Goal: Check status

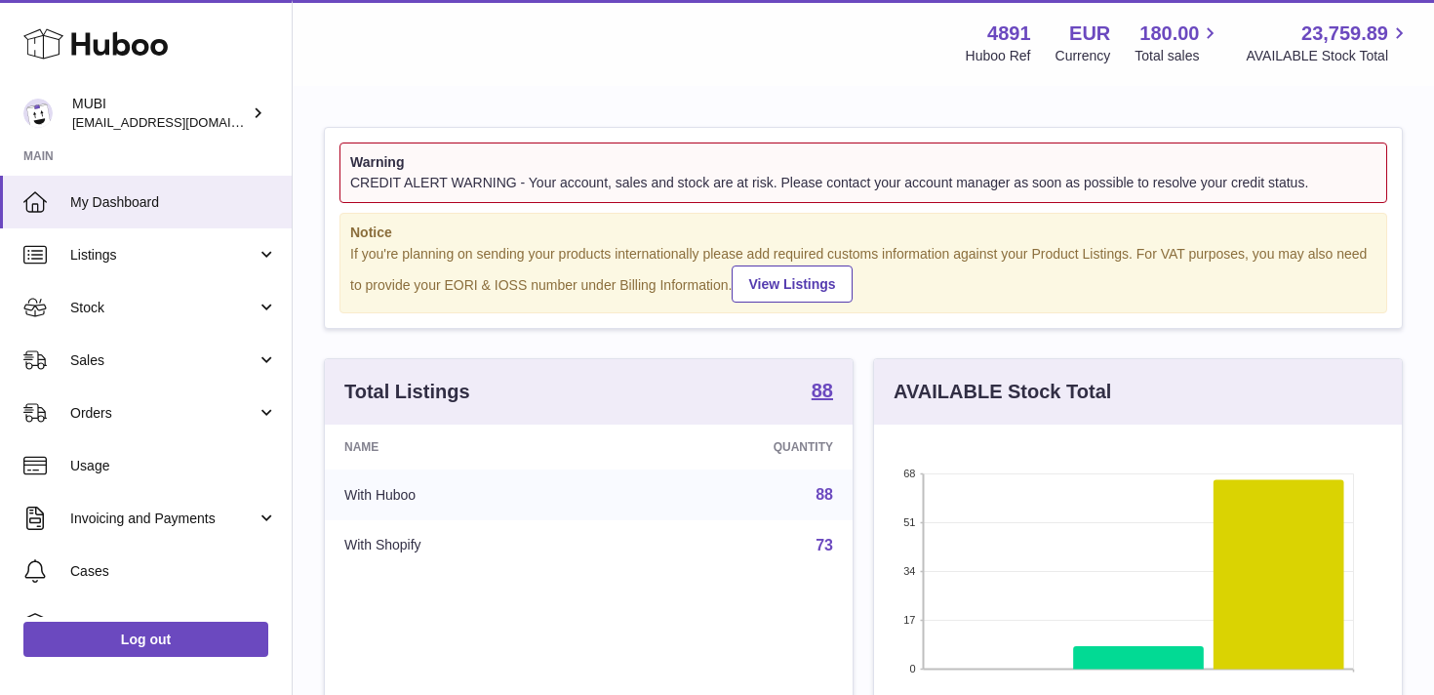
scroll to position [304, 528]
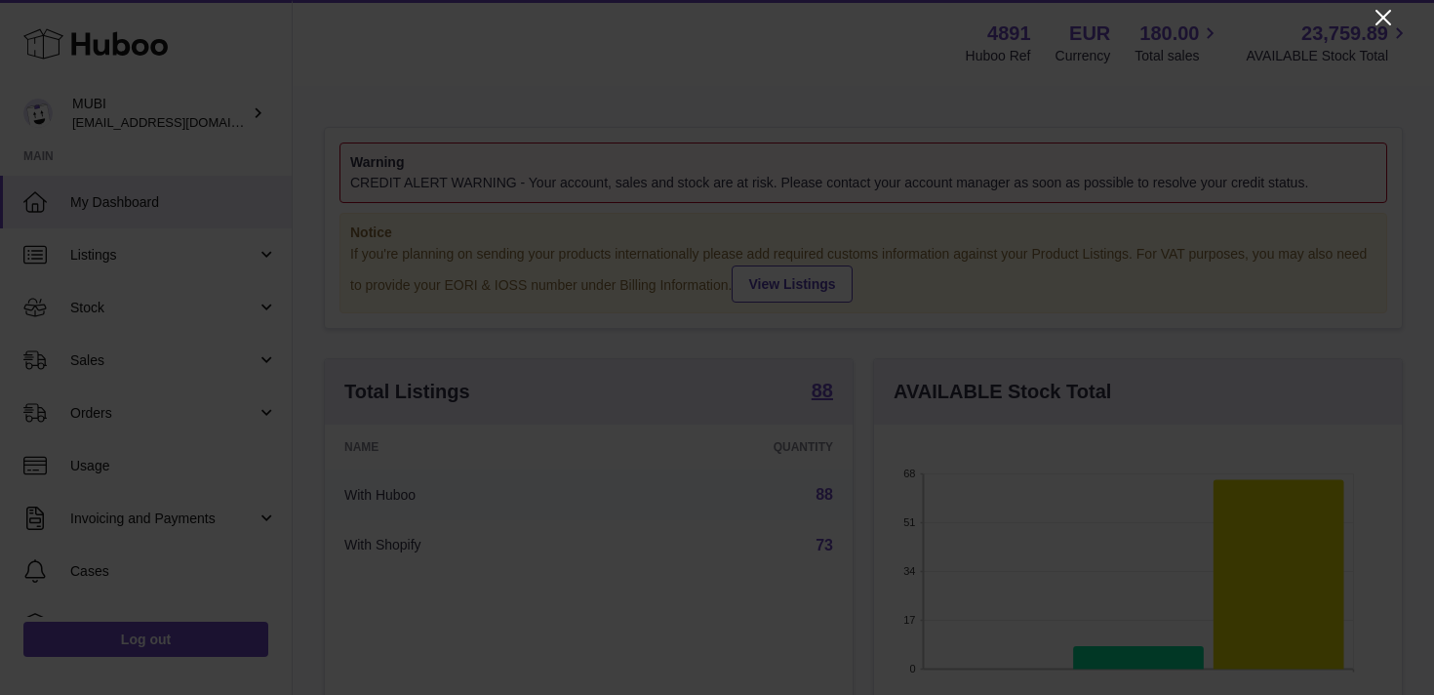
click at [1382, 18] on icon "Close" at bounding box center [1384, 18] width 16 height 16
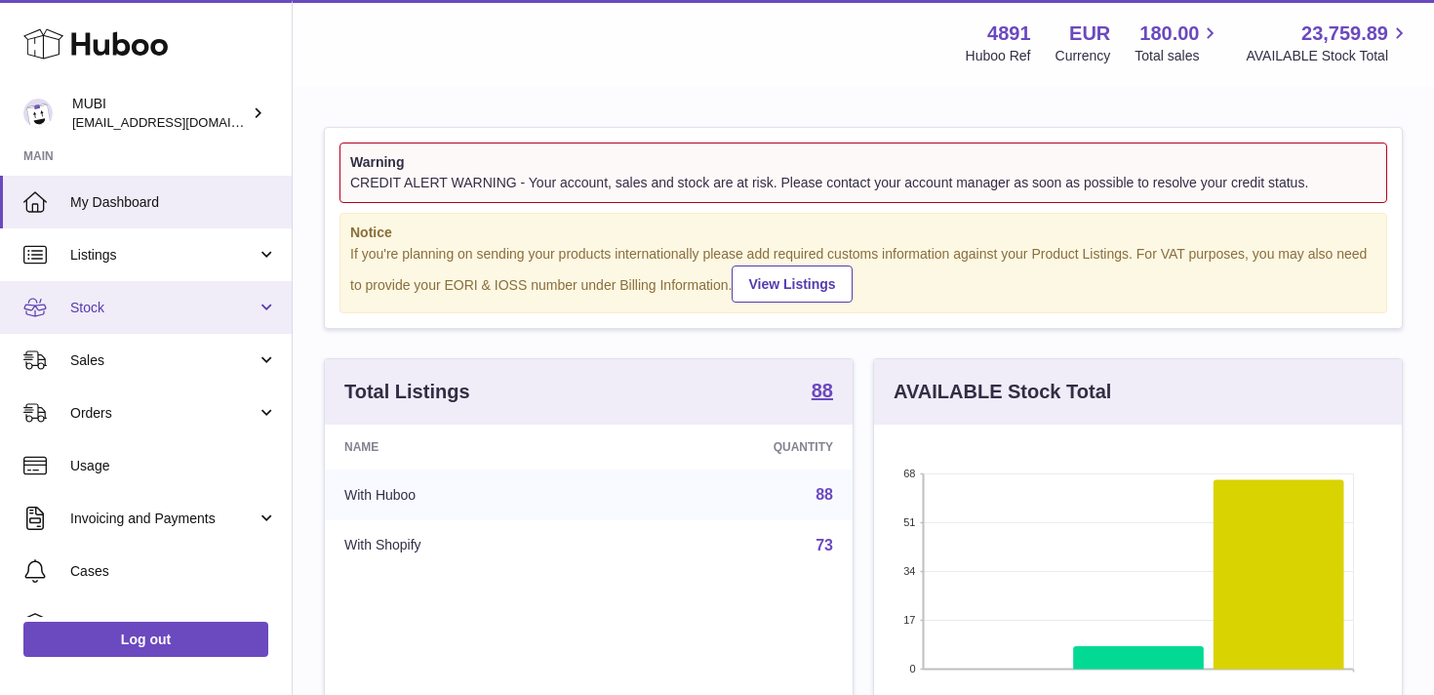
click at [269, 297] on link "Stock" at bounding box center [146, 307] width 292 height 53
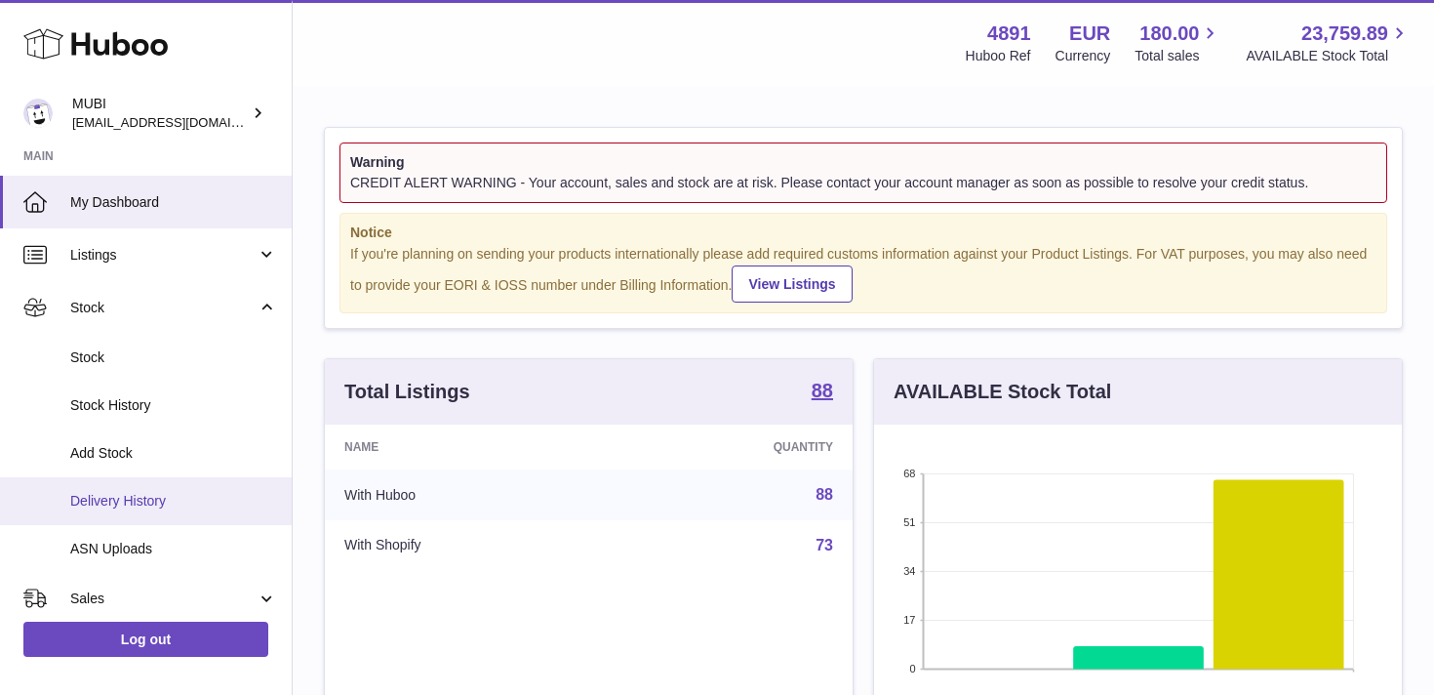
scroll to position [78, 0]
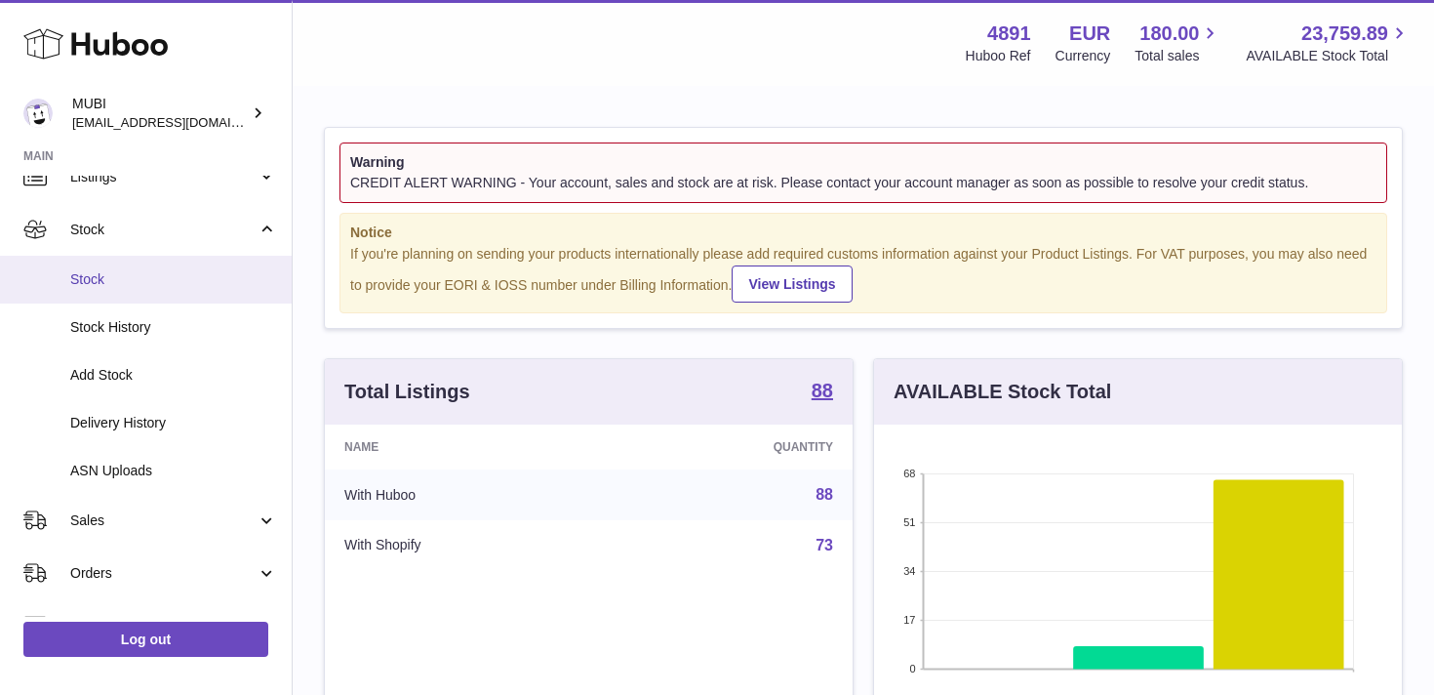
click at [108, 266] on link "Stock" at bounding box center [146, 280] width 292 height 48
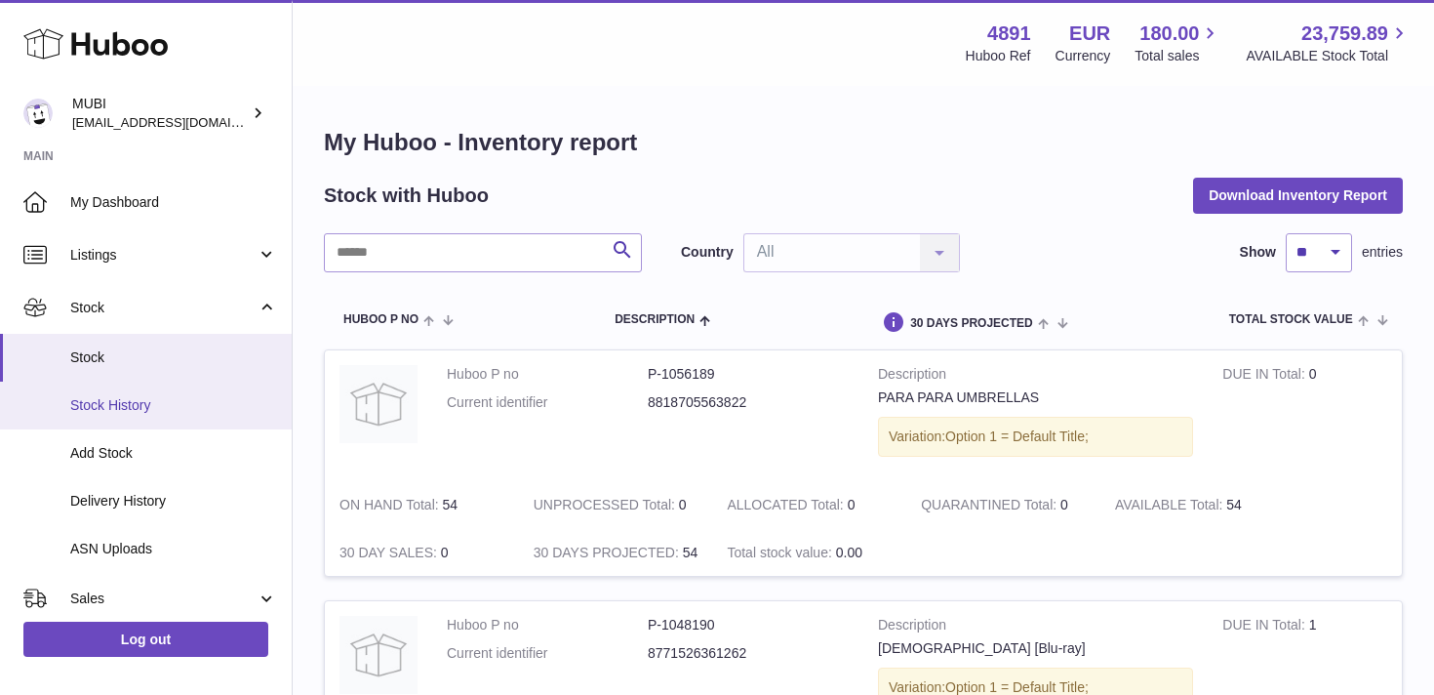
click at [149, 408] on span "Stock History" at bounding box center [173, 405] width 207 height 19
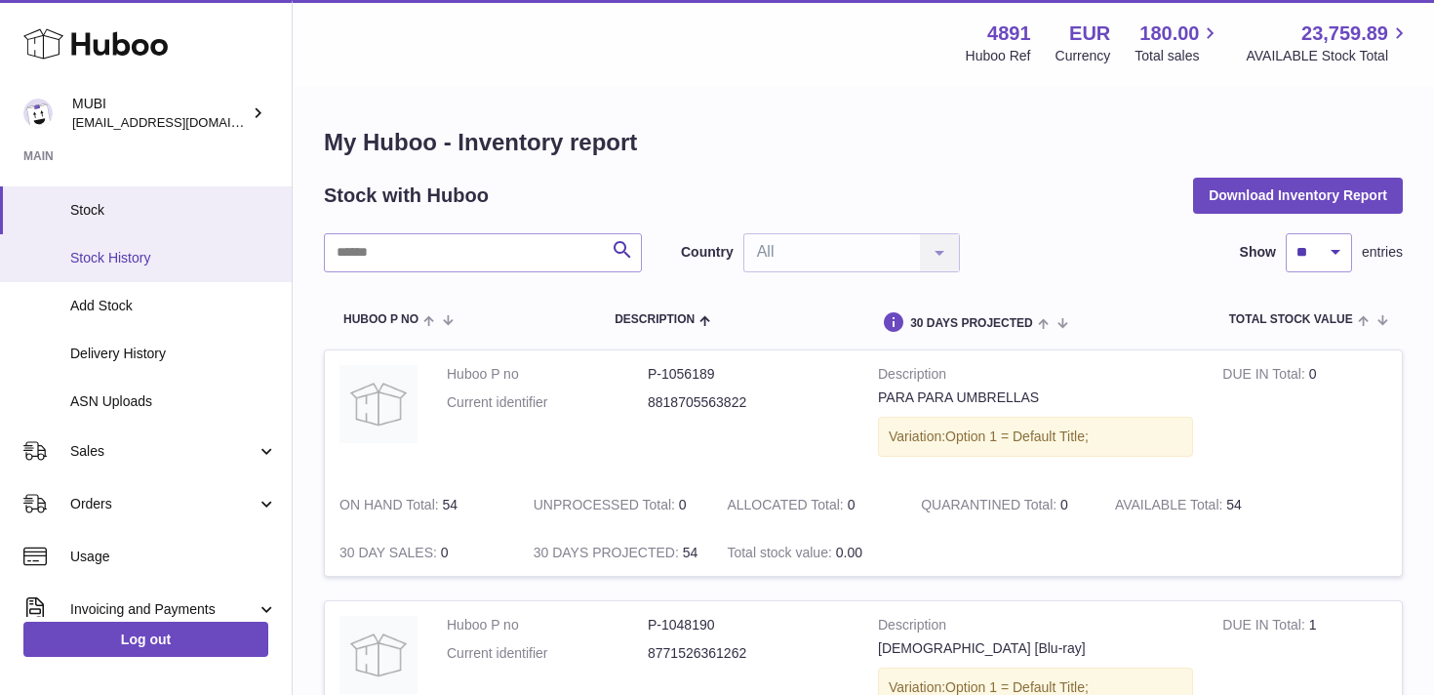
scroll to position [165, 0]
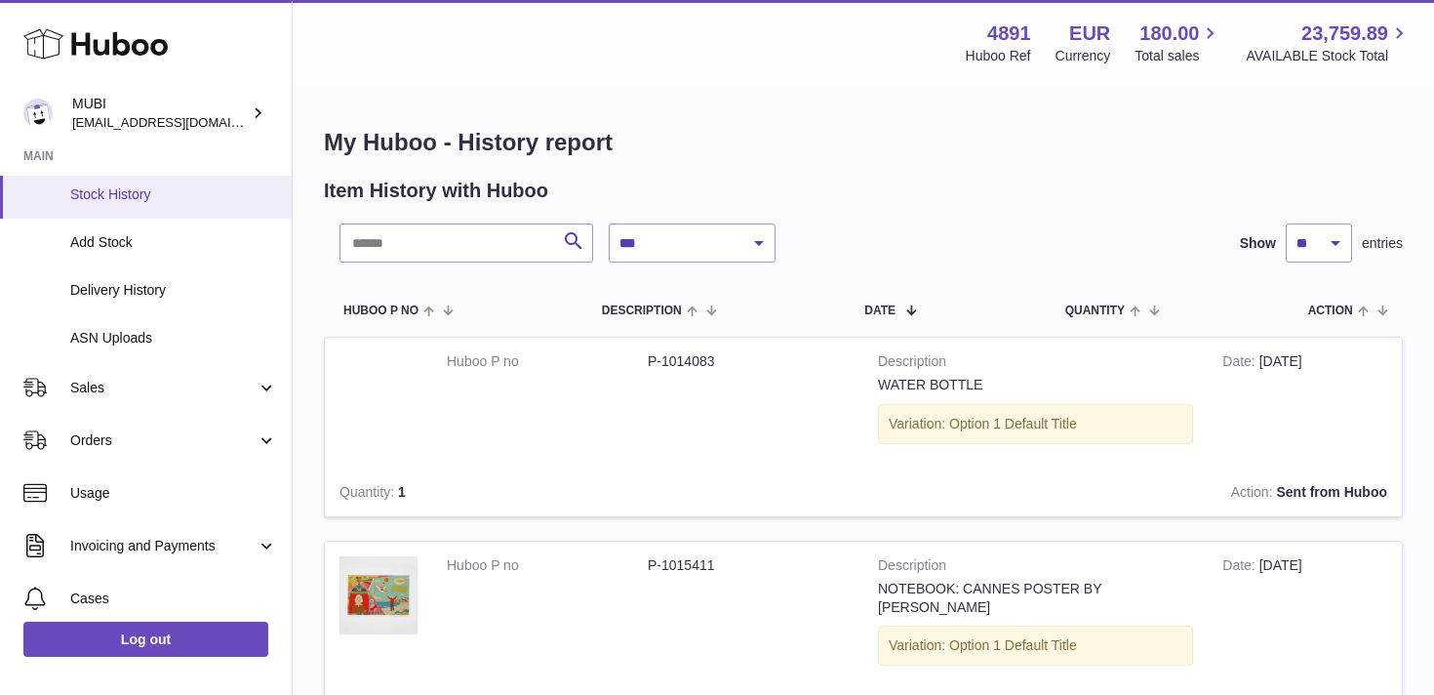
scroll to position [216, 0]
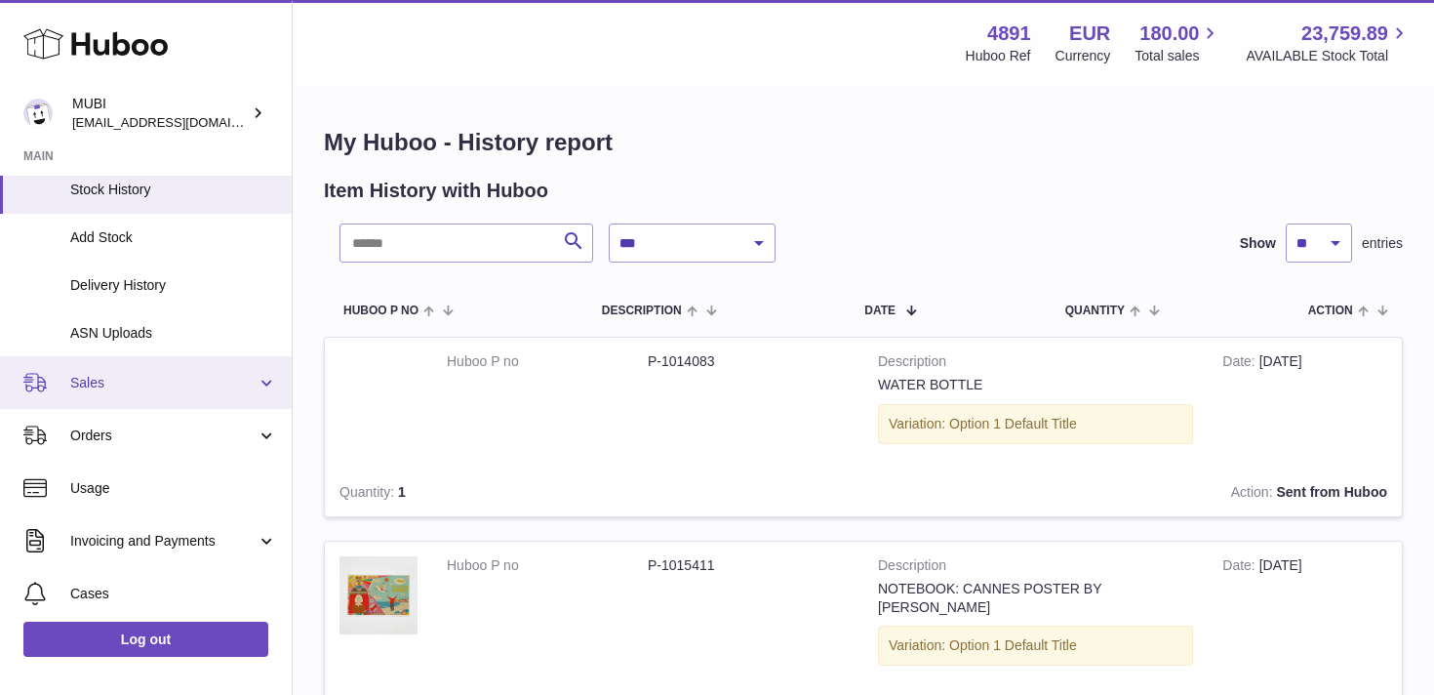
click at [191, 368] on link "Sales" at bounding box center [146, 382] width 292 height 53
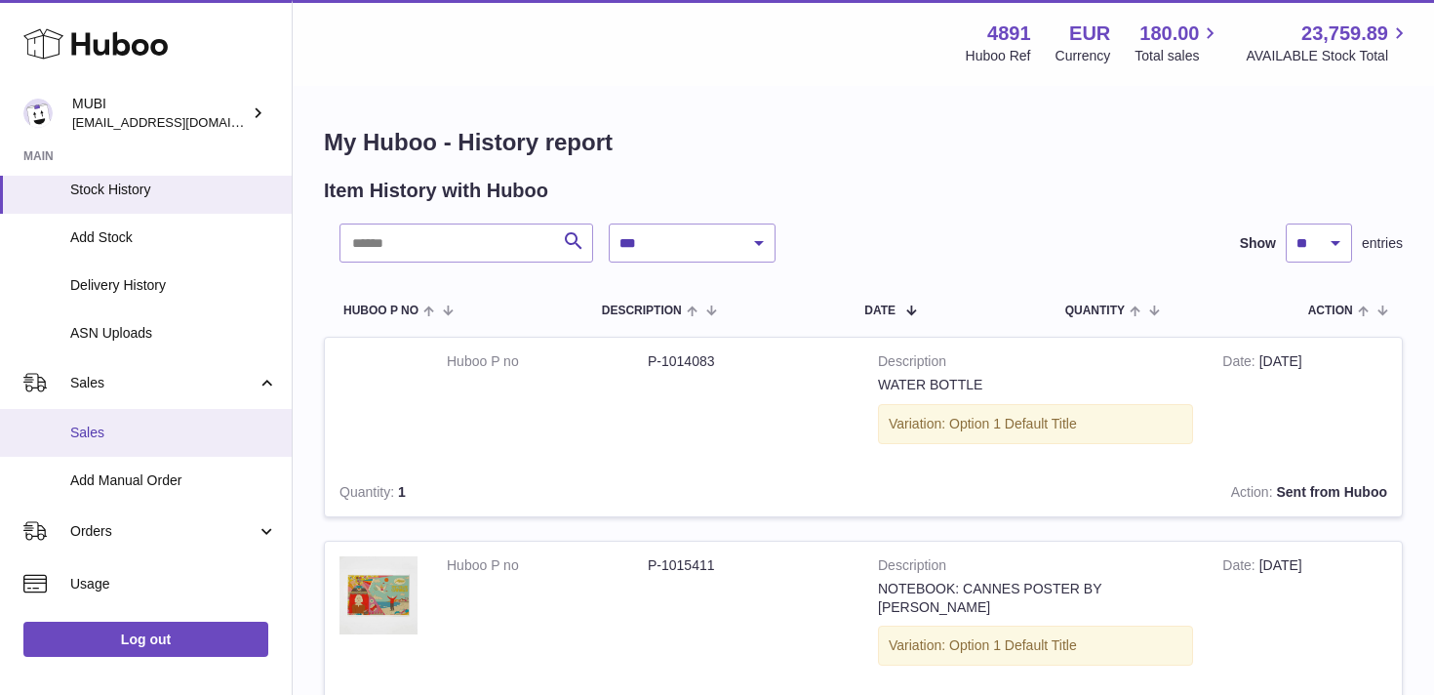
click at [127, 445] on link "Sales" at bounding box center [146, 433] width 292 height 48
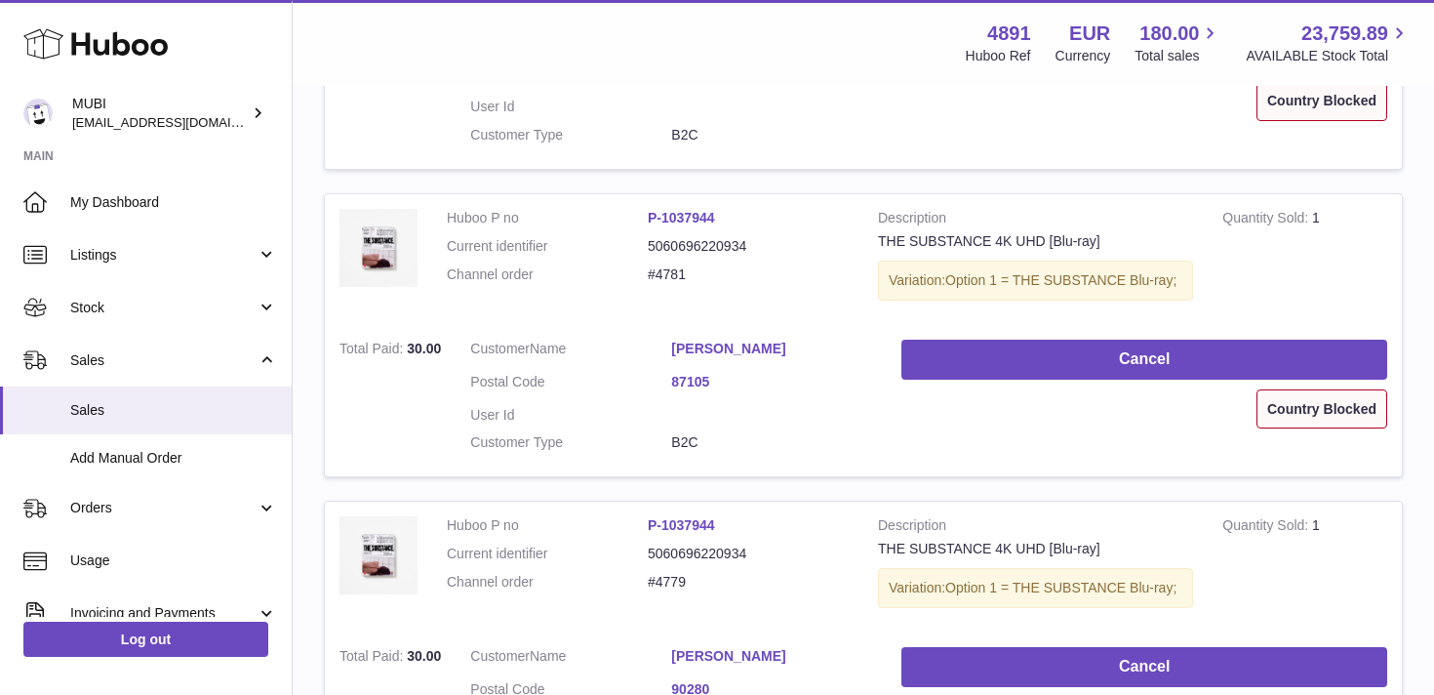
scroll to position [576, 0]
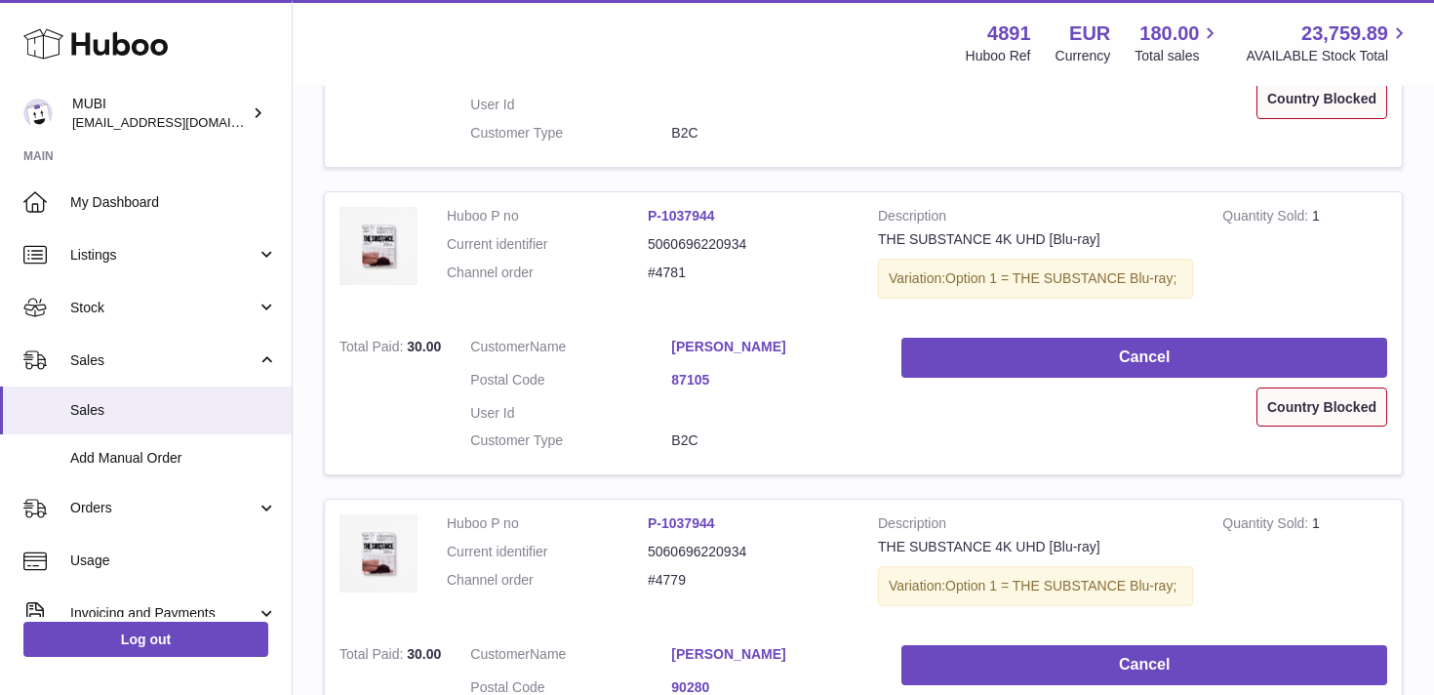
click at [1297, 413] on div "Country Blocked" at bounding box center [1322, 407] width 131 height 40
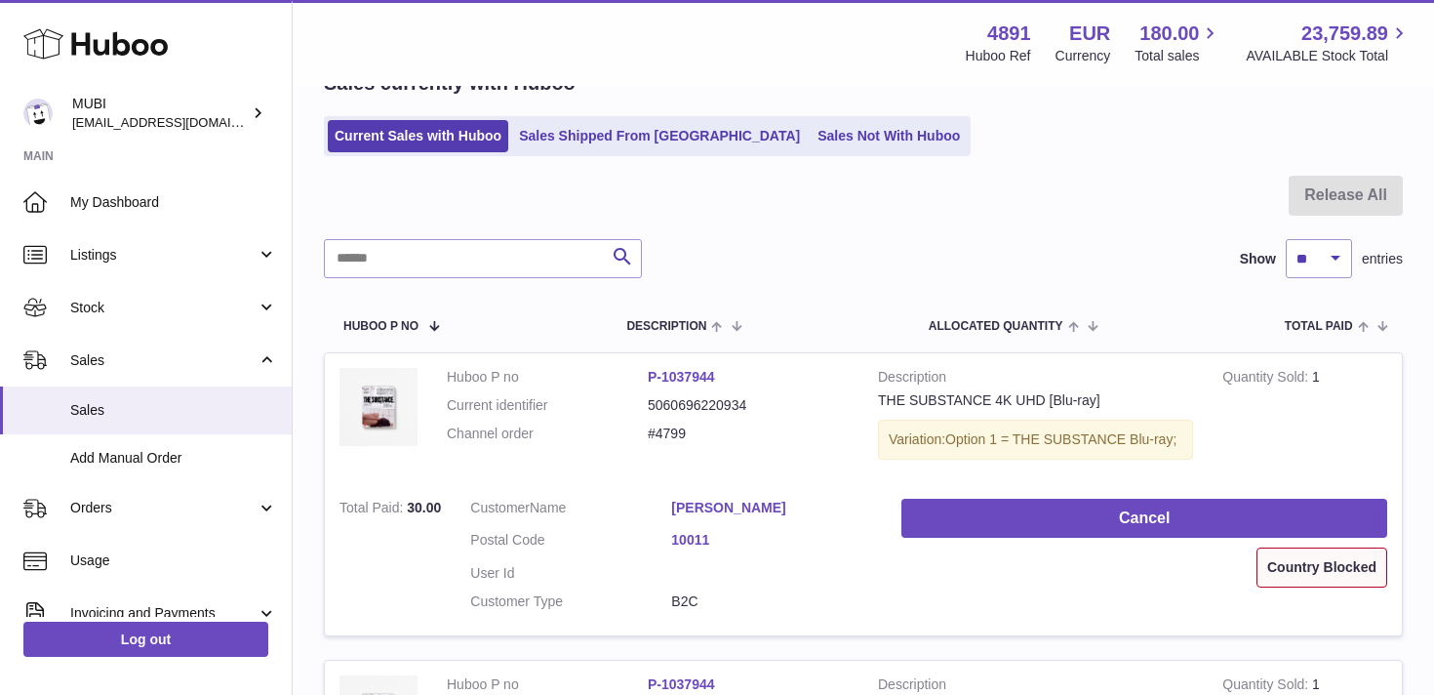
scroll to position [0, 0]
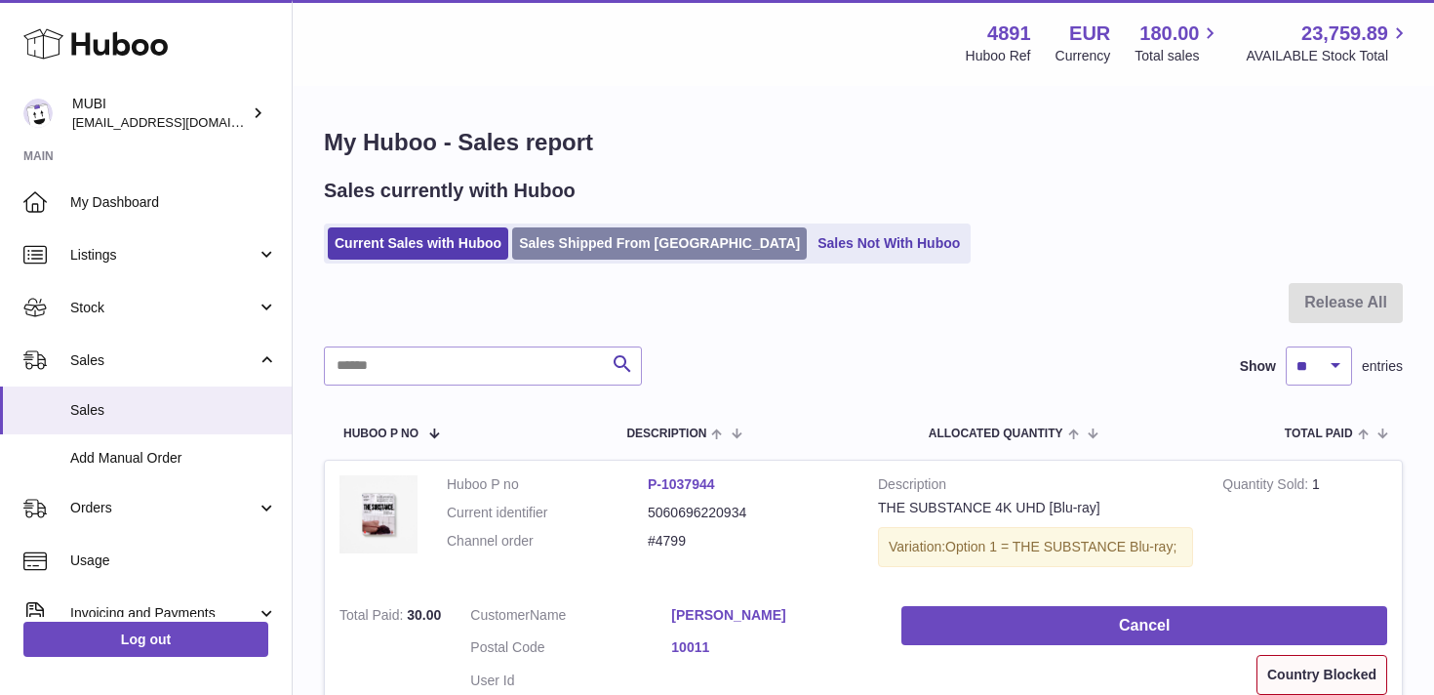
click at [628, 243] on link "Sales Shipped From [GEOGRAPHIC_DATA]" at bounding box center [659, 243] width 295 height 32
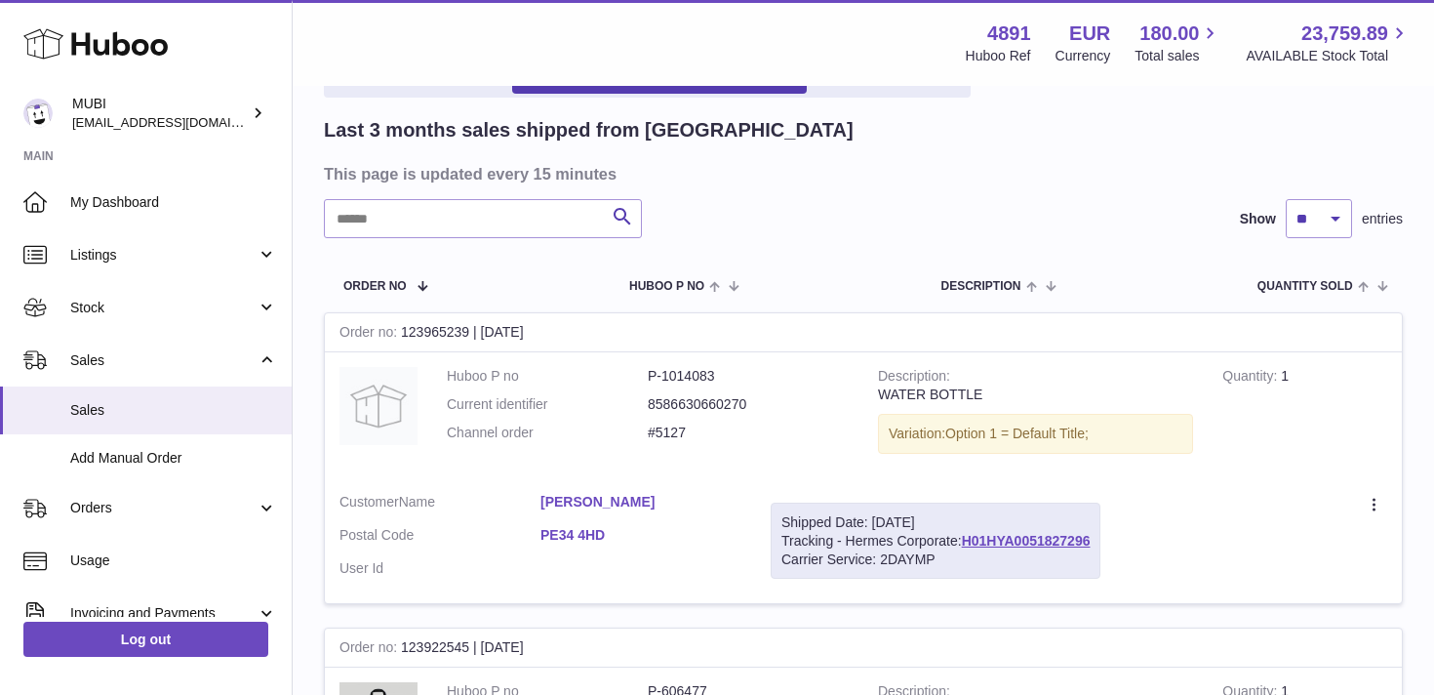
scroll to position [127, 0]
